Goal: Task Accomplishment & Management: Complete application form

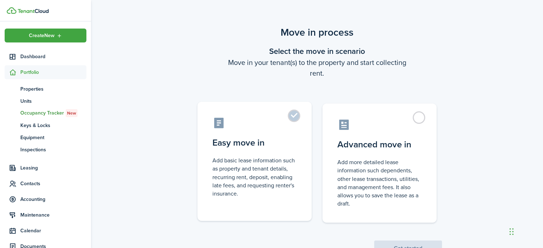
click at [294, 116] on label "Easy move in Add basic lease information such as property and tenant details, r…" at bounding box center [254, 161] width 114 height 119
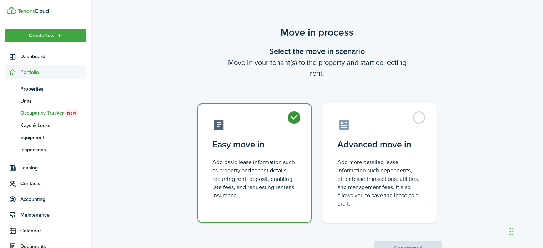
radio input "true"
click at [428, 242] on button "Get started" at bounding box center [408, 249] width 68 height 16
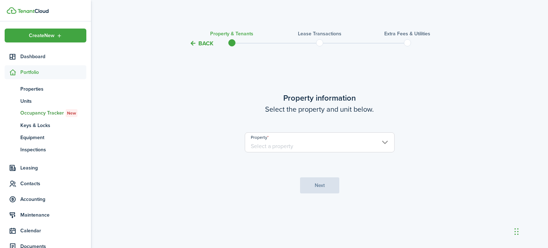
click at [353, 142] on input "Property" at bounding box center [320, 142] width 150 height 20
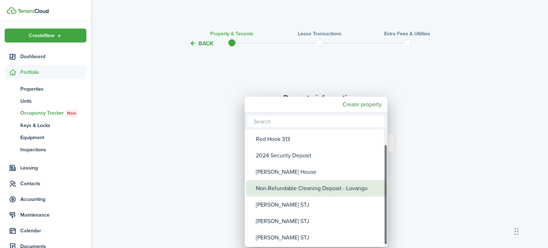
click at [317, 187] on div "Non-Refundable Cleaning Deposit - Lovango" at bounding box center [319, 188] width 126 height 16
type input "Non-Refundable Cleaning Deposit - Lovango"
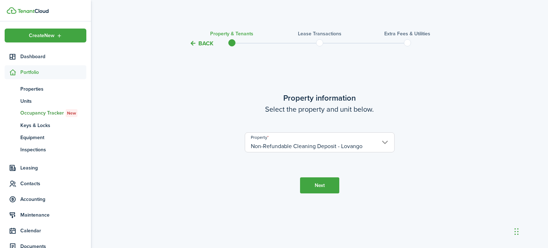
click at [321, 184] on button "Next" at bounding box center [319, 185] width 39 height 16
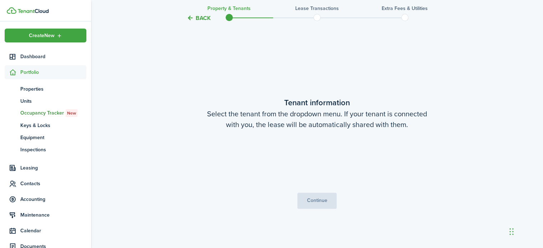
scroll to position [200, 0]
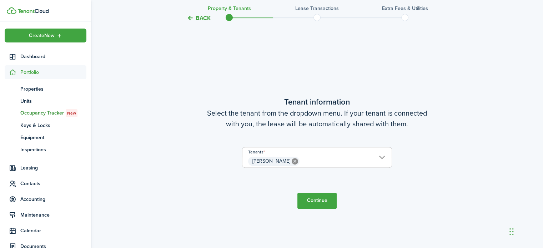
click at [320, 200] on button "Continue" at bounding box center [316, 201] width 39 height 16
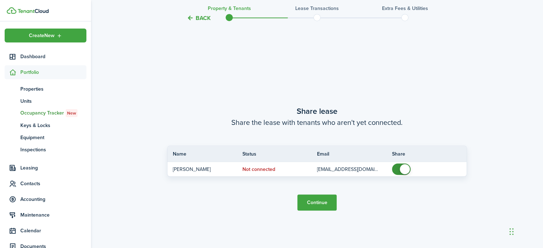
scroll to position [448, 0]
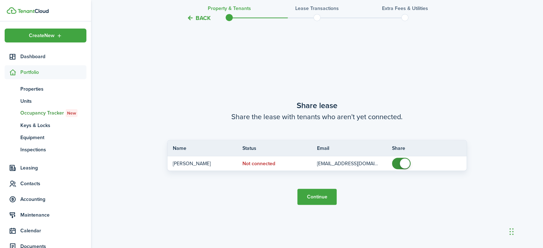
click at [313, 200] on button "Continue" at bounding box center [316, 197] width 39 height 16
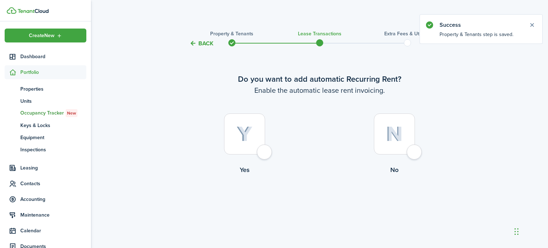
click at [415, 151] on div at bounding box center [394, 133] width 41 height 41
radio input "true"
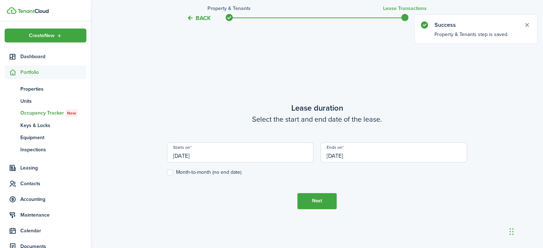
scroll to position [200, 0]
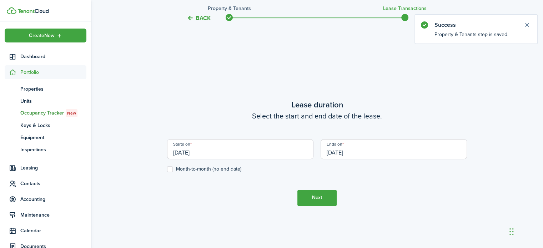
click at [181, 151] on input "[DATE]" at bounding box center [240, 149] width 146 height 20
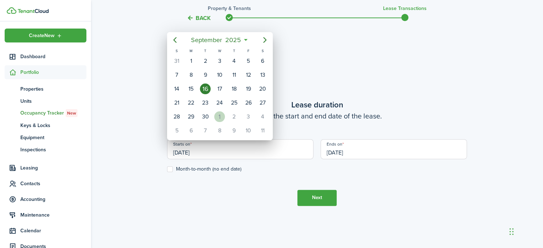
click at [221, 113] on div "1" at bounding box center [219, 116] width 11 height 11
type input "[DATE]"
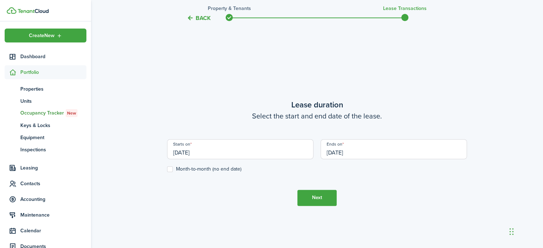
click at [171, 169] on label "Month-to-month (no end date)" at bounding box center [204, 169] width 74 height 6
click at [167, 169] on input "Month-to-month (no end date)" at bounding box center [167, 169] width 0 height 0
checkbox input "true"
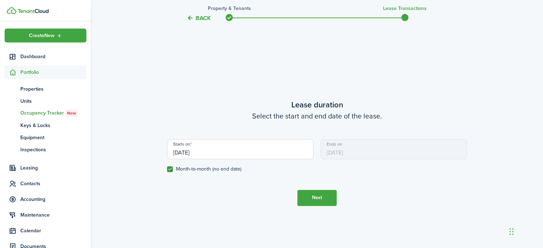
click at [313, 195] on button "Next" at bounding box center [316, 198] width 39 height 16
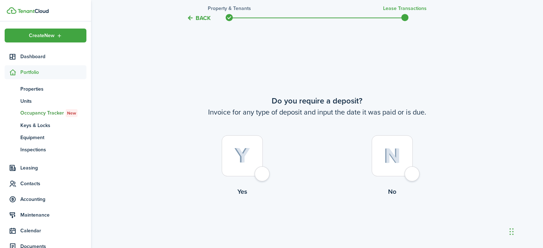
scroll to position [448, 0]
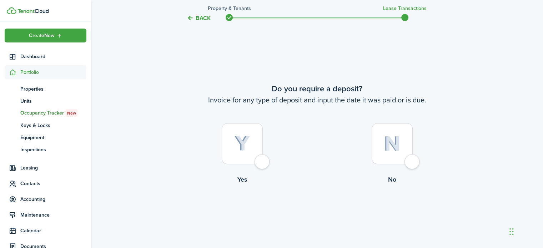
click at [258, 164] on div at bounding box center [242, 143] width 41 height 41
radio input "true"
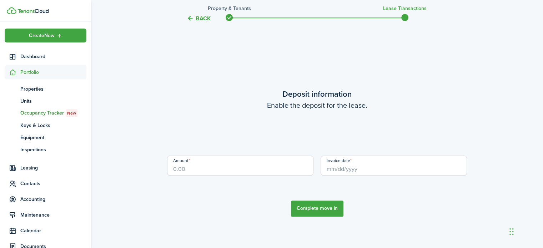
scroll to position [697, 0]
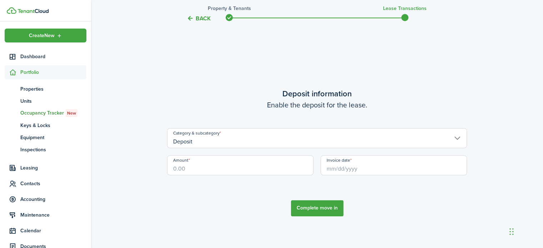
click at [218, 143] on input "Deposit" at bounding box center [317, 138] width 300 height 20
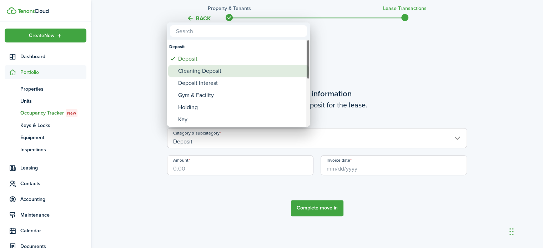
drag, startPoint x: 216, startPoint y: 70, endPoint x: 214, endPoint y: 77, distance: 7.4
click at [216, 70] on div "Cleaning Deposit" at bounding box center [241, 71] width 126 height 12
type input "Deposit / Cleaning Deposit"
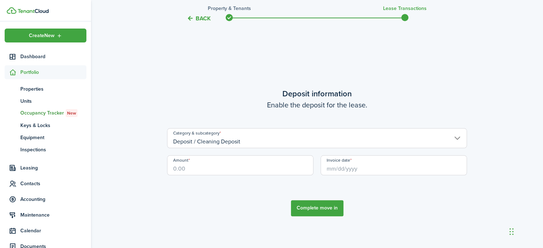
click at [189, 168] on input "Amount" at bounding box center [240, 165] width 146 height 20
type input "$150.00"
click at [344, 167] on input "Invoice date" at bounding box center [394, 165] width 146 height 20
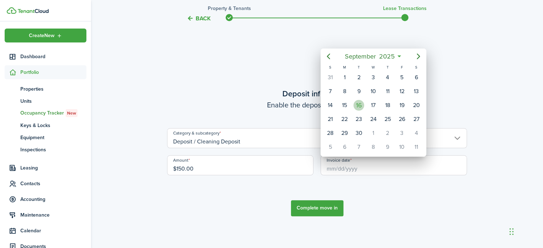
click at [358, 105] on div "16" at bounding box center [358, 105] width 11 height 11
type input "[DATE]"
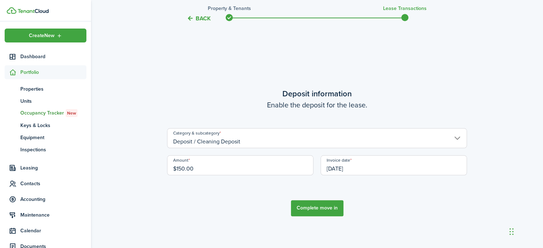
click at [329, 208] on button "Complete move in" at bounding box center [317, 208] width 52 height 16
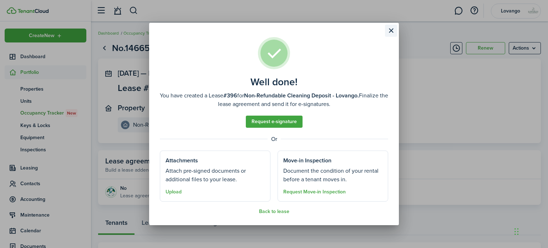
click at [391, 31] on button "Close modal" at bounding box center [391, 31] width 12 height 12
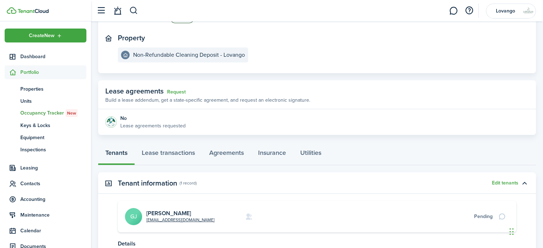
scroll to position [71, 0]
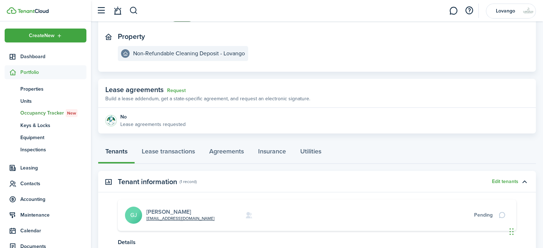
click at [161, 212] on link "[PERSON_NAME]" at bounding box center [168, 212] width 45 height 8
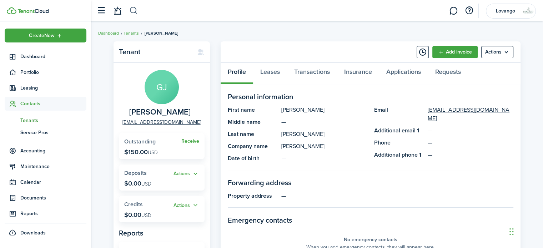
click at [132, 11] on button "button" at bounding box center [133, 11] width 9 height 12
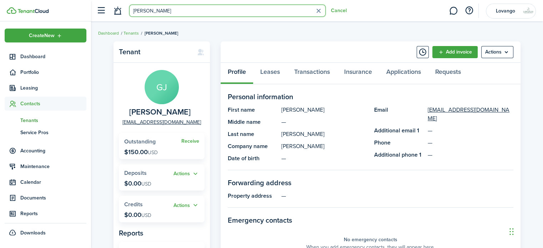
type input "[PERSON_NAME]"
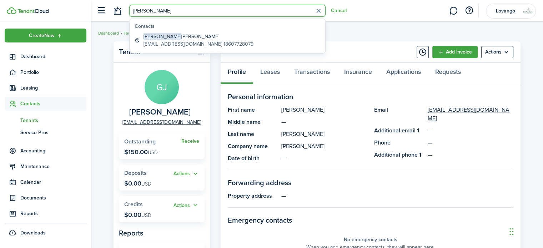
click at [405, 21] on breadcrumb "Dashboard Tenants [PERSON_NAME]" at bounding box center [317, 29] width 438 height 16
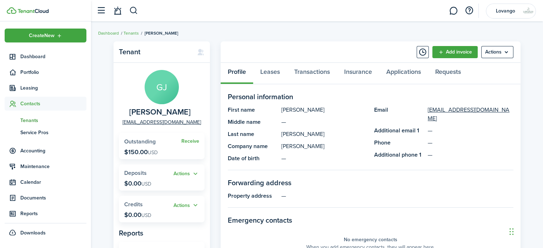
click at [41, 121] on span "Tenants" at bounding box center [53, 120] width 66 height 7
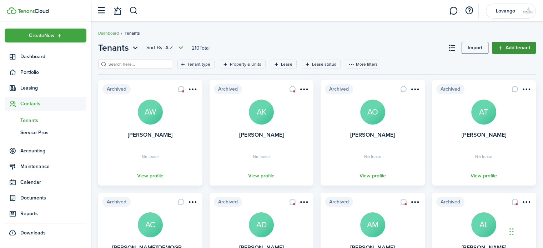
click at [526, 49] on link "Add tenant" at bounding box center [514, 48] width 44 height 12
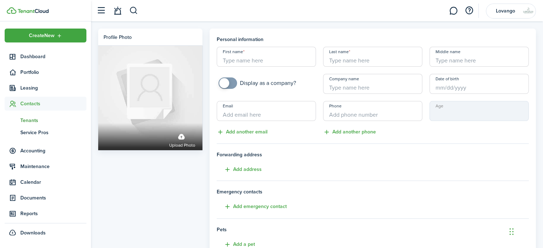
click at [242, 62] on input "First name" at bounding box center [266, 57] width 99 height 20
type input "[PERSON_NAME]"
drag, startPoint x: 227, startPoint y: 82, endPoint x: 231, endPoint y: 85, distance: 4.7
click at [228, 84] on span at bounding box center [224, 83] width 10 height 10
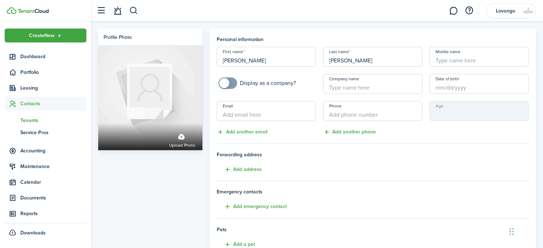
checkbox input "true"
click at [229, 83] on span at bounding box center [227, 82] width 7 height 11
click at [329, 88] on input "Company name" at bounding box center [372, 84] width 99 height 20
type input "[PERSON_NAME]"
click at [234, 116] on input "Email" at bounding box center [266, 111] width 99 height 20
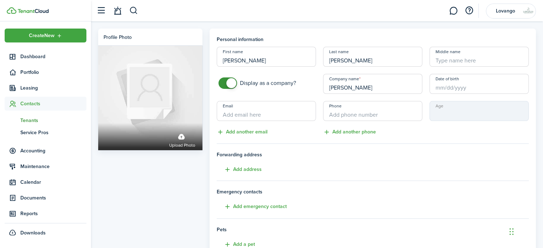
paste input "[EMAIL_ADDRESS][DOMAIN_NAME]"
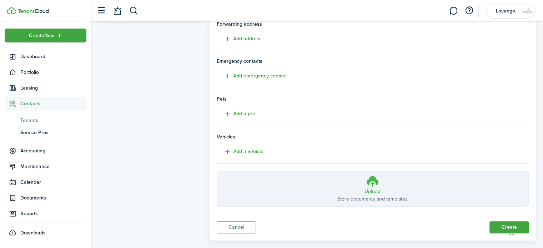
scroll to position [141, 0]
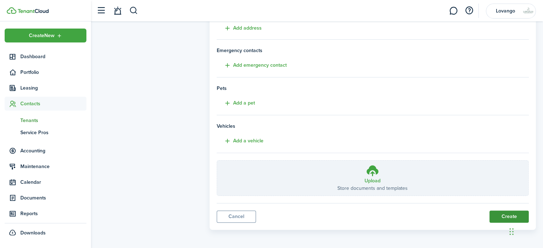
type input "[EMAIL_ADDRESS][DOMAIN_NAME]"
click at [501, 212] on button "Create" at bounding box center [508, 217] width 39 height 12
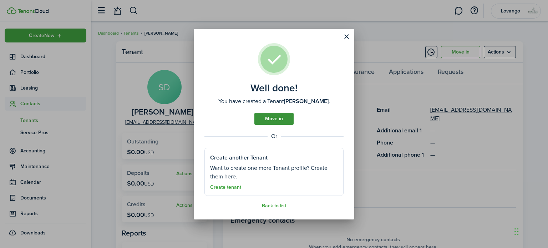
click at [270, 119] on link "Move in" at bounding box center [273, 119] width 39 height 12
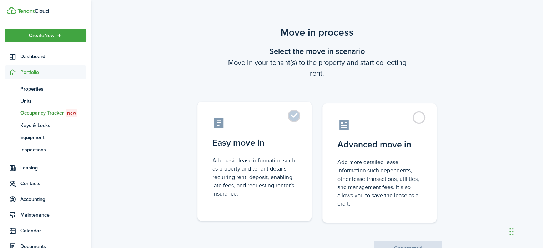
click at [296, 121] on label "Easy move in Add basic lease information such as property and tenant details, r…" at bounding box center [254, 161] width 114 height 119
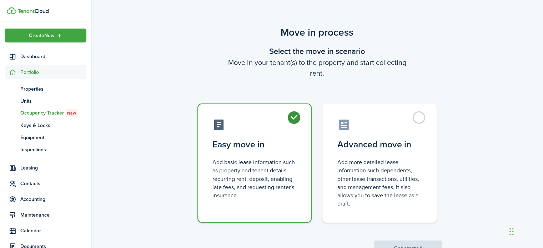
radio input "true"
click at [399, 241] on button "Get started" at bounding box center [408, 249] width 68 height 16
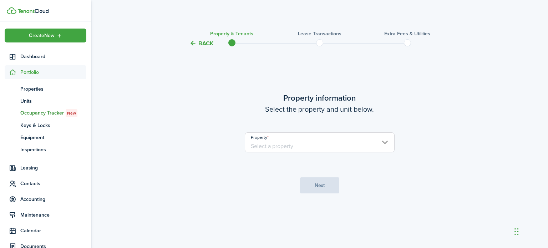
click at [293, 143] on input "Property" at bounding box center [320, 142] width 150 height 20
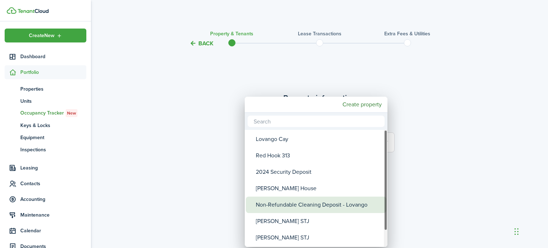
click at [310, 204] on div "Non-Refundable Cleaning Deposit - Lovango" at bounding box center [319, 205] width 126 height 16
type input "Non-Refundable Cleaning Deposit - Lovango"
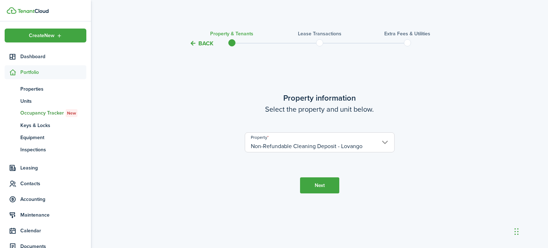
click at [329, 188] on button "Next" at bounding box center [319, 185] width 39 height 16
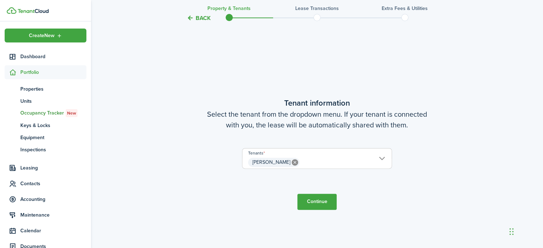
scroll to position [200, 0]
click at [324, 203] on button "Continue" at bounding box center [316, 201] width 39 height 16
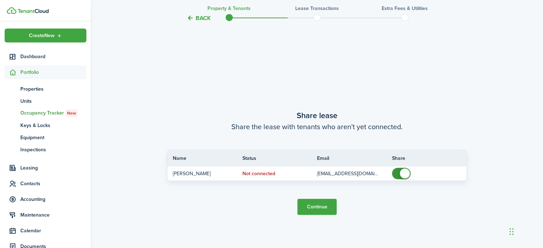
scroll to position [448, 0]
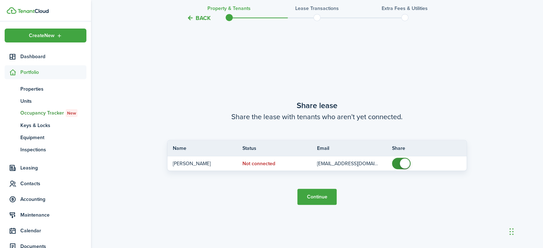
click at [317, 198] on button "Continue" at bounding box center [316, 197] width 39 height 16
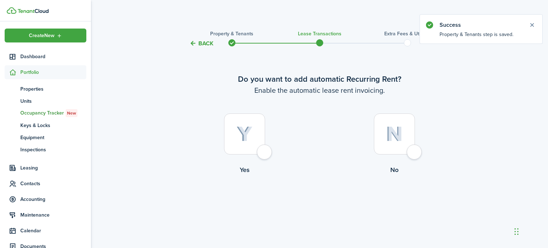
drag, startPoint x: 409, startPoint y: 150, endPoint x: 402, endPoint y: 151, distance: 7.2
click at [409, 149] on div at bounding box center [394, 133] width 41 height 41
radio input "true"
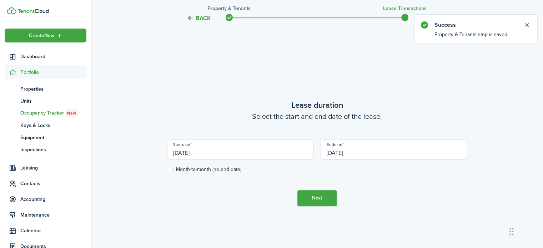
scroll to position [200, 0]
click at [190, 155] on input "[DATE]" at bounding box center [240, 149] width 146 height 20
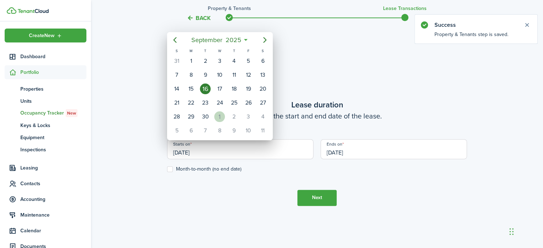
click at [218, 114] on div "1" at bounding box center [219, 116] width 11 height 11
type input "[DATE]"
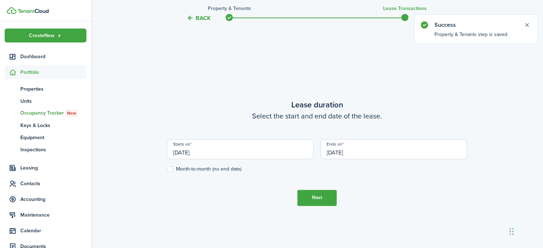
scroll to position [0, 0]
drag, startPoint x: 166, startPoint y: 166, endPoint x: 173, endPoint y: 167, distance: 7.3
click at [167, 165] on div "Starts on [DATE]" at bounding box center [239, 152] width 153 height 27
drag, startPoint x: 168, startPoint y: 168, endPoint x: 218, endPoint y: 177, distance: 50.8
click at [168, 169] on label "Month-to-month (no end date)" at bounding box center [204, 169] width 74 height 6
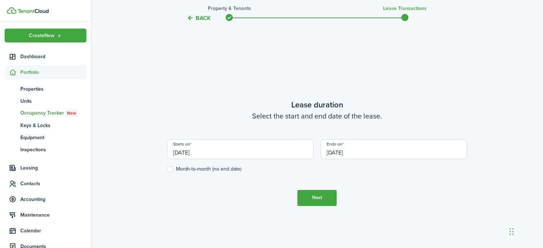
click at [167, 169] on input "Month-to-month (no end date)" at bounding box center [167, 169] width 0 height 0
checkbox input "true"
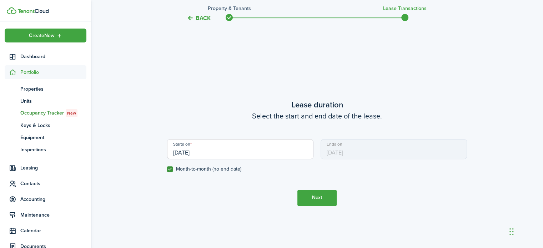
click at [309, 195] on button "Next" at bounding box center [316, 198] width 39 height 16
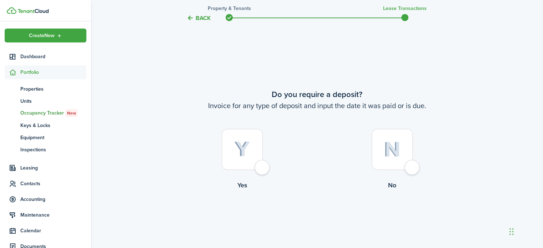
scroll to position [448, 0]
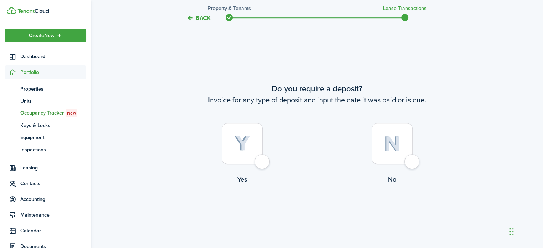
click at [263, 161] on div at bounding box center [242, 143] width 41 height 41
radio input "true"
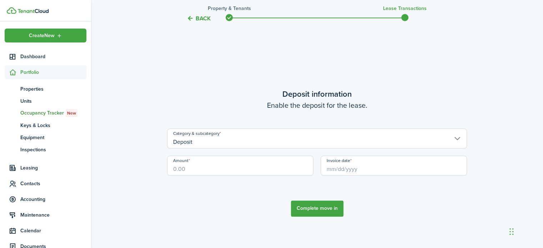
scroll to position [697, 0]
click at [213, 143] on input "Deposit" at bounding box center [317, 138] width 300 height 20
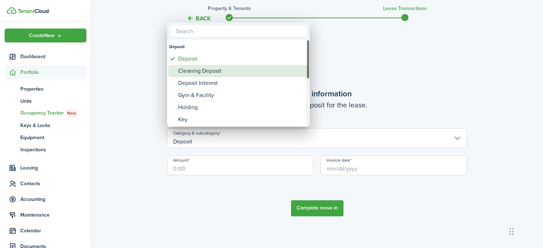
click at [200, 75] on div "Cleaning Deposit" at bounding box center [241, 71] width 126 height 12
type input "Deposit / Cleaning Deposit"
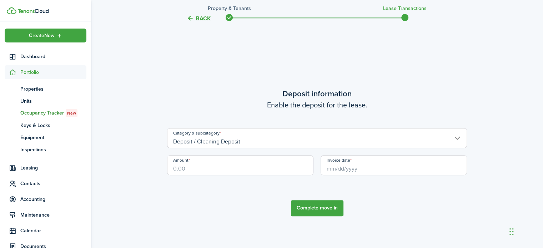
click at [195, 169] on input "Amount" at bounding box center [240, 165] width 146 height 20
type input "$150.00"
click at [339, 165] on input "Invoice date" at bounding box center [394, 165] width 146 height 20
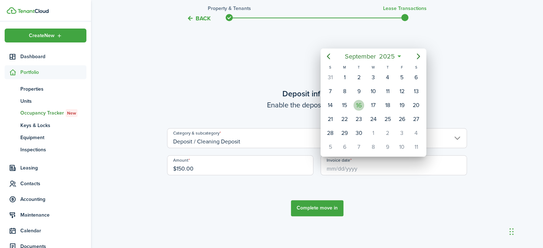
click at [357, 104] on div "16" at bounding box center [358, 105] width 11 height 11
type input "[DATE]"
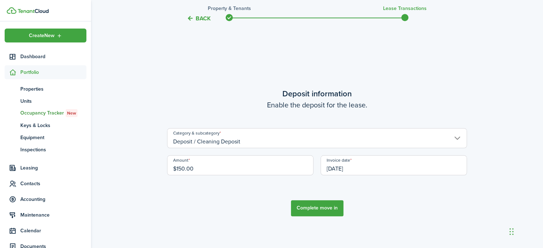
click at [328, 208] on button "Complete move in" at bounding box center [317, 208] width 52 height 16
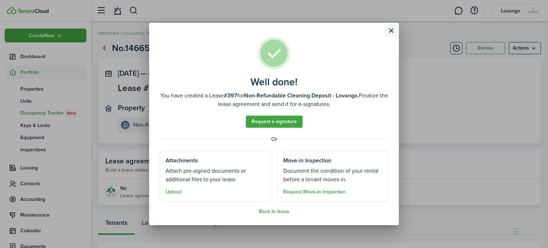
click at [390, 31] on button "Close modal" at bounding box center [391, 31] width 12 height 12
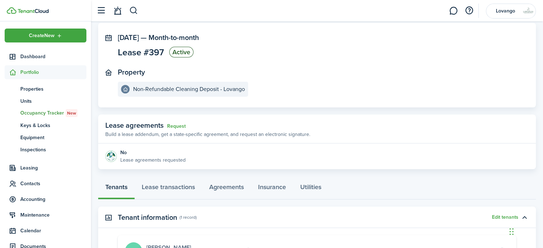
scroll to position [71, 0]
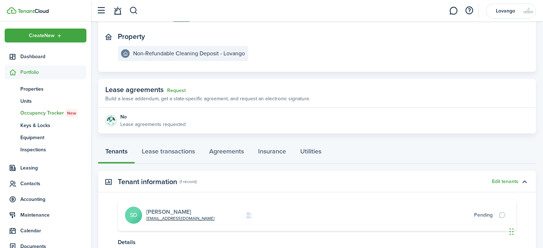
click at [169, 211] on link "[PERSON_NAME]" at bounding box center [168, 212] width 45 height 8
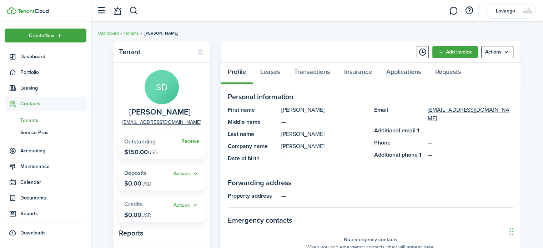
click at [29, 121] on span "Tenants" at bounding box center [53, 120] width 66 height 7
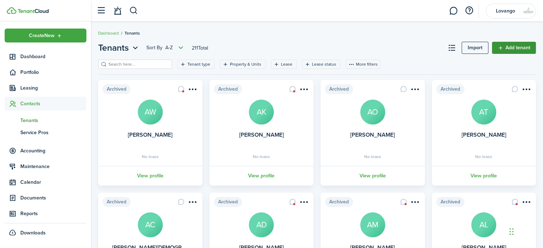
click at [513, 45] on link "Add tenant" at bounding box center [514, 48] width 44 height 12
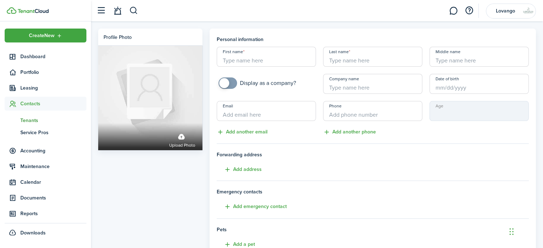
click at [247, 61] on input "First name" at bounding box center [266, 57] width 99 height 20
type input "[PERSON_NAME]"
checkbox input "true"
click at [223, 83] on span at bounding box center [224, 83] width 10 height 10
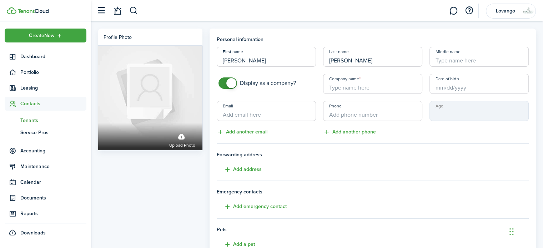
click at [337, 86] on input "Company name" at bounding box center [372, 84] width 99 height 20
type input "[PERSON_NAME]"
click at [230, 117] on input "Email" at bounding box center [266, 111] width 99 height 20
paste input "[EMAIL_ADDRESS][DOMAIN_NAME]"
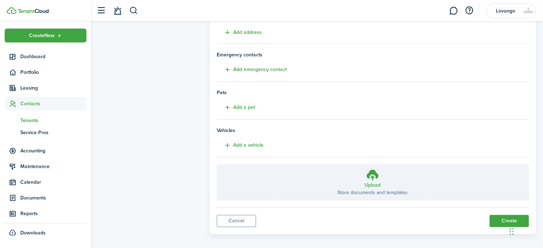
scroll to position [141, 0]
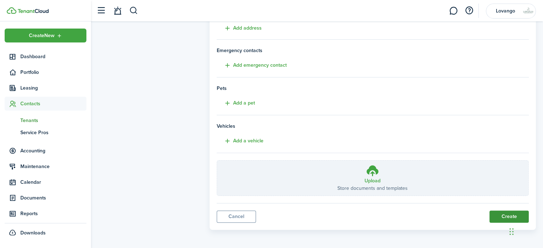
type input "[EMAIL_ADDRESS][DOMAIN_NAME]"
click at [503, 213] on button "Create" at bounding box center [508, 217] width 39 height 12
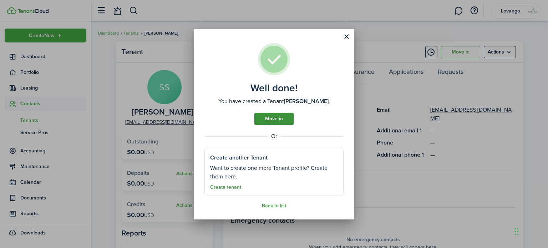
click at [278, 117] on link "Move in" at bounding box center [273, 119] width 39 height 12
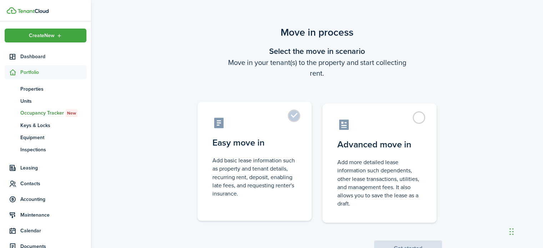
click at [295, 116] on label "Easy move in Add basic lease information such as property and tenant details, r…" at bounding box center [254, 161] width 114 height 119
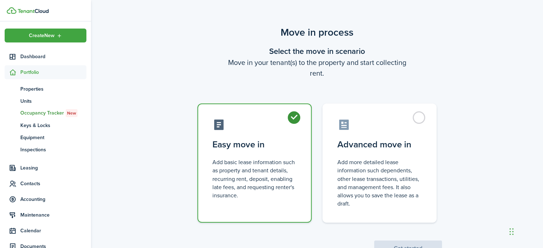
radio input "true"
click at [397, 242] on button "Get started" at bounding box center [408, 249] width 68 height 16
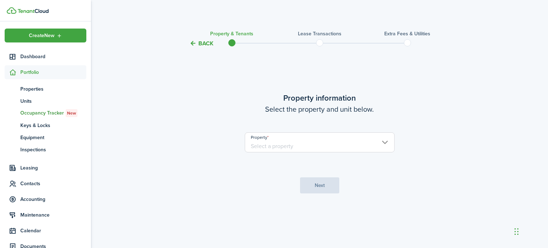
click at [318, 145] on input "Property" at bounding box center [320, 142] width 150 height 20
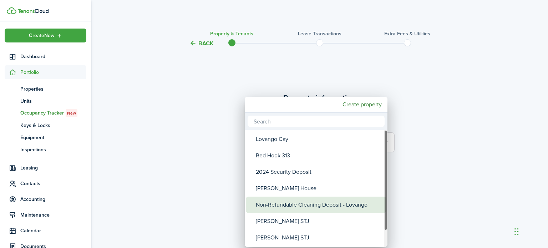
click at [325, 203] on div "Non-Refundable Cleaning Deposit - Lovango" at bounding box center [319, 205] width 126 height 16
type input "Non-Refundable Cleaning Deposit - Lovango"
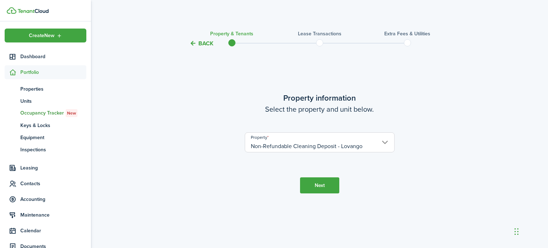
click at [314, 185] on button "Next" at bounding box center [319, 185] width 39 height 16
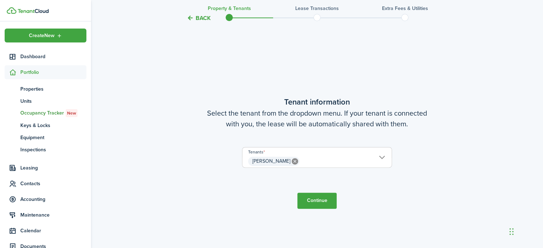
click at [325, 201] on button "Continue" at bounding box center [316, 201] width 39 height 16
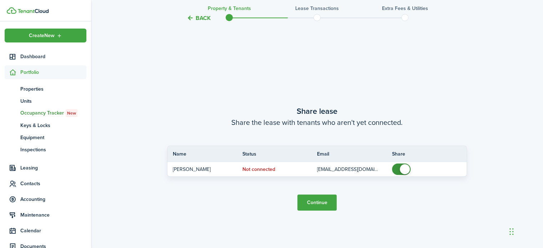
scroll to position [448, 0]
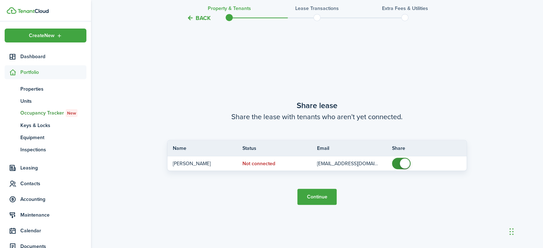
click at [317, 197] on button "Continue" at bounding box center [316, 197] width 39 height 16
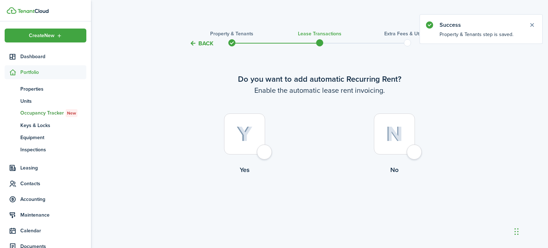
click at [413, 151] on div at bounding box center [394, 133] width 41 height 41
radio input "true"
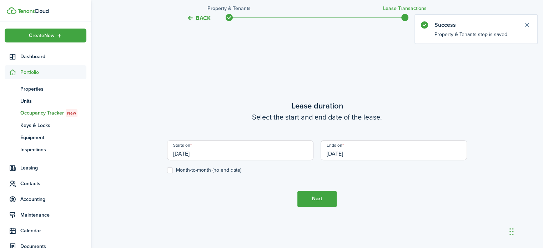
scroll to position [200, 0]
click at [182, 148] on input "[DATE]" at bounding box center [240, 149] width 146 height 20
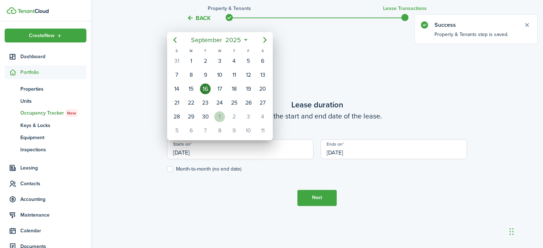
click at [219, 113] on div "1" at bounding box center [219, 116] width 11 height 11
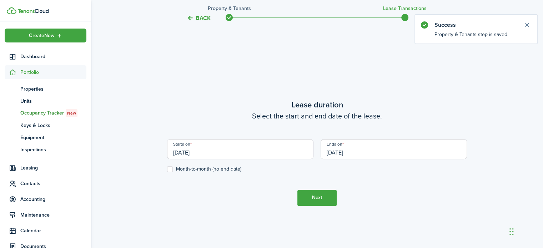
type input "[DATE]"
click at [169, 168] on label "Month-to-month (no end date)" at bounding box center [204, 169] width 74 height 6
click at [167, 169] on input "Month-to-month (no end date)" at bounding box center [167, 169] width 0 height 0
checkbox input "true"
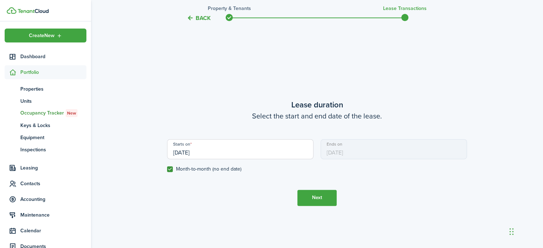
click at [314, 192] on button "Next" at bounding box center [316, 198] width 39 height 16
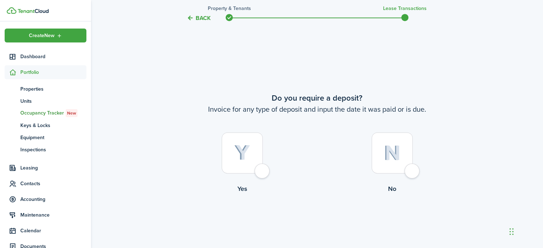
scroll to position [448, 0]
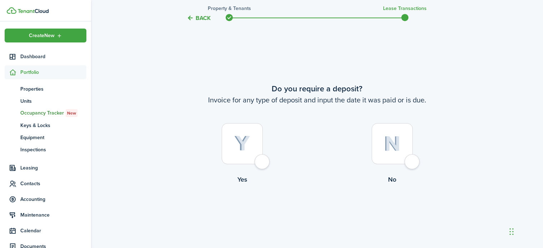
click at [263, 161] on div at bounding box center [242, 143] width 41 height 41
radio input "true"
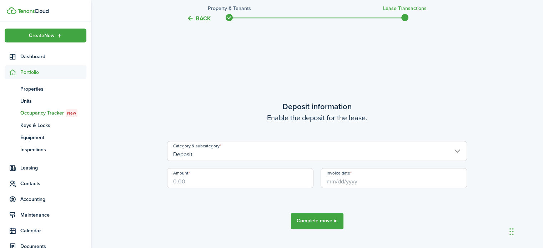
scroll to position [697, 0]
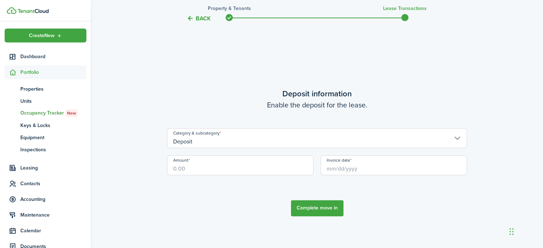
click at [202, 141] on input "Deposit" at bounding box center [317, 138] width 300 height 20
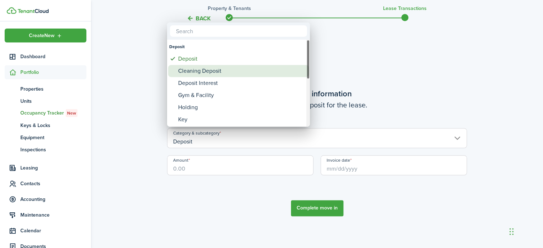
click at [212, 70] on div "Cleaning Deposit" at bounding box center [241, 71] width 126 height 12
type input "Deposit / Cleaning Deposit"
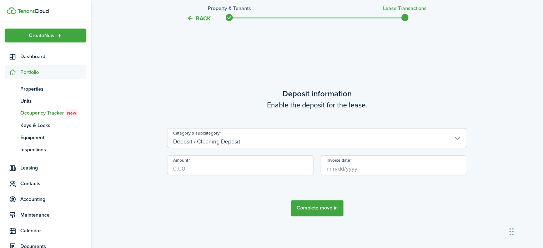
click at [187, 170] on input "Amount" at bounding box center [240, 165] width 146 height 20
type input "$150.00"
click at [331, 171] on input "Invoice date" at bounding box center [394, 165] width 146 height 20
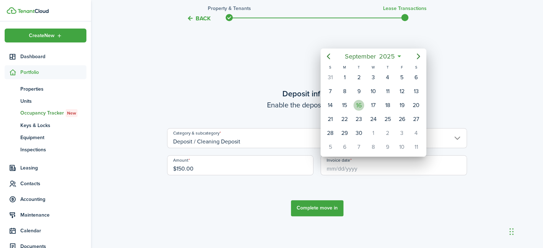
click at [356, 105] on div "16" at bounding box center [358, 105] width 11 height 11
type input "[DATE]"
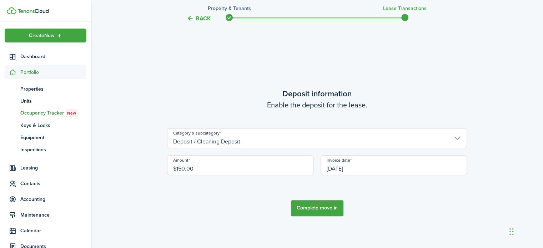
click at [319, 206] on button "Complete move in" at bounding box center [317, 208] width 52 height 16
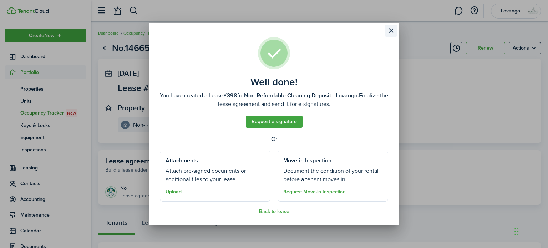
click at [390, 31] on button "Close modal" at bounding box center [391, 31] width 12 height 12
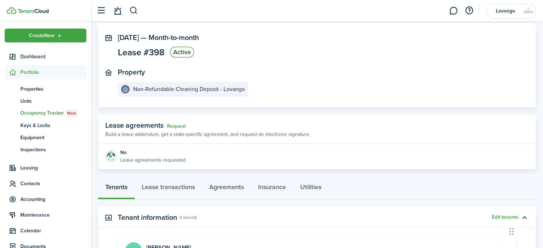
scroll to position [71, 0]
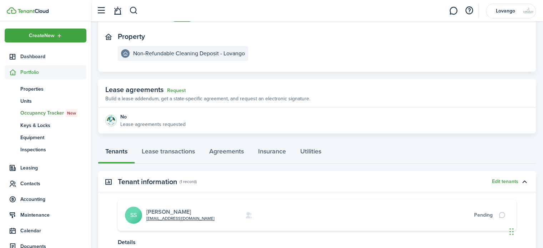
click at [163, 210] on link "[PERSON_NAME]" at bounding box center [168, 212] width 45 height 8
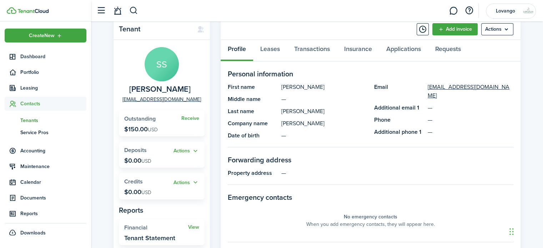
scroll to position [36, 0]
